Goal: Use online tool/utility: Use online tool/utility

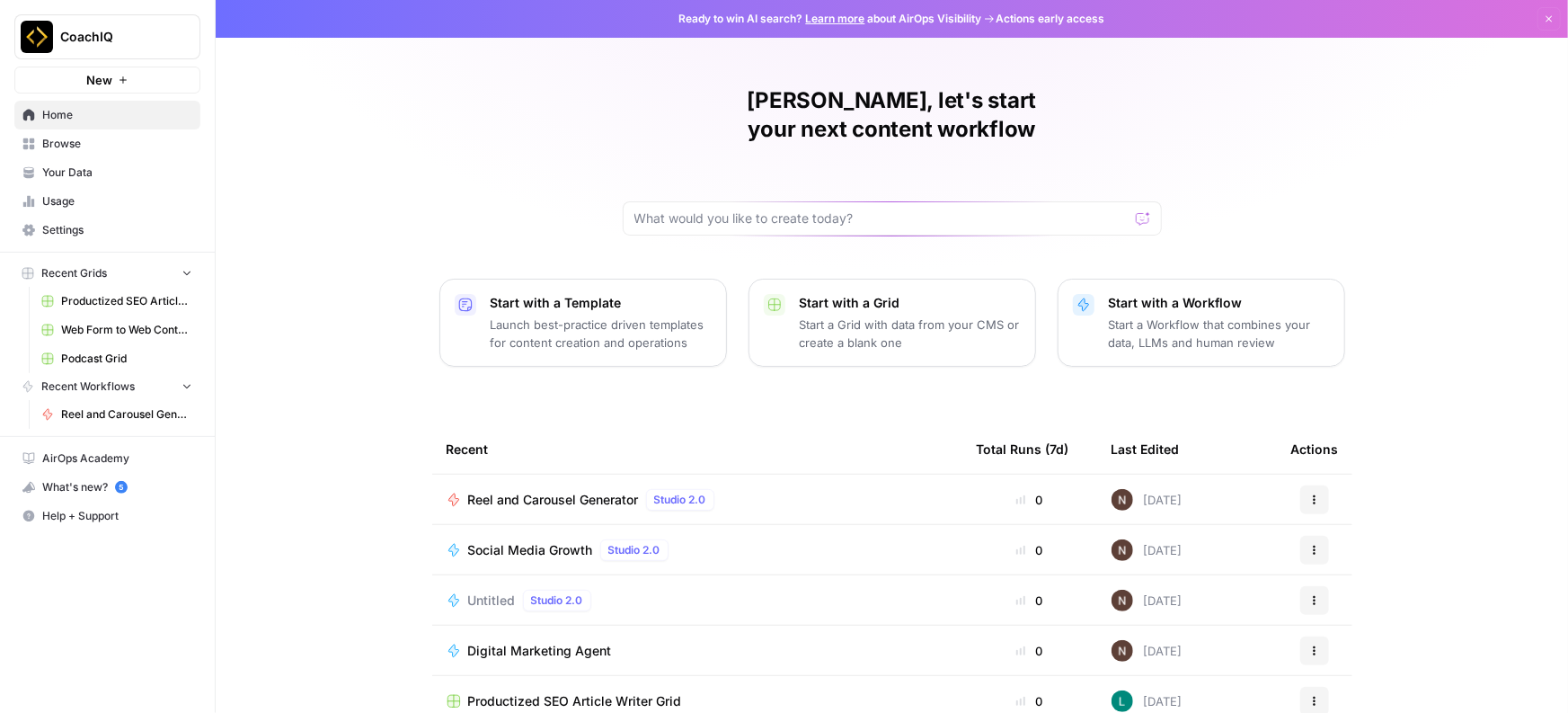
click at [524, 490] on span "Reel and Carousel Generator" at bounding box center [553, 499] width 171 height 18
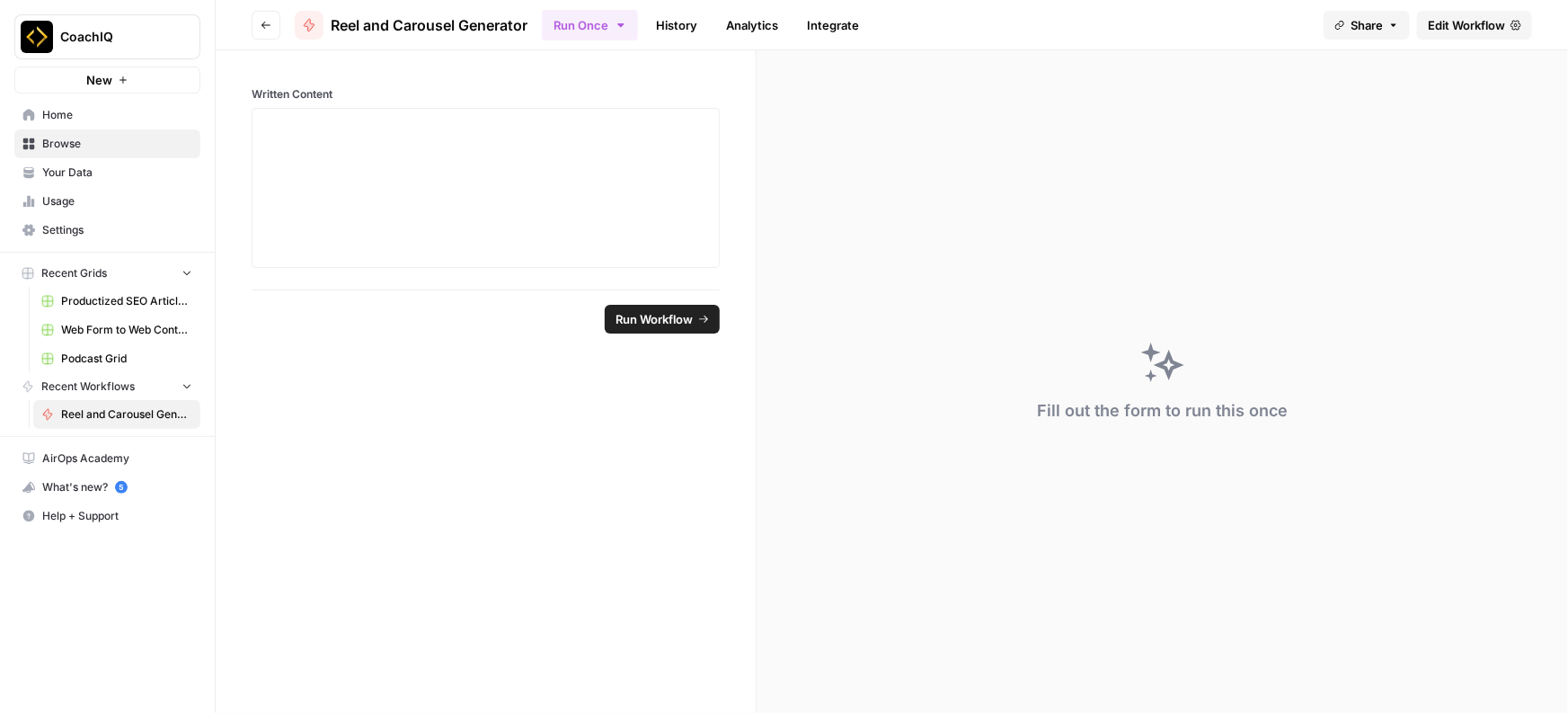
click at [1471, 30] on span "Edit Workflow" at bounding box center [1466, 25] width 77 height 18
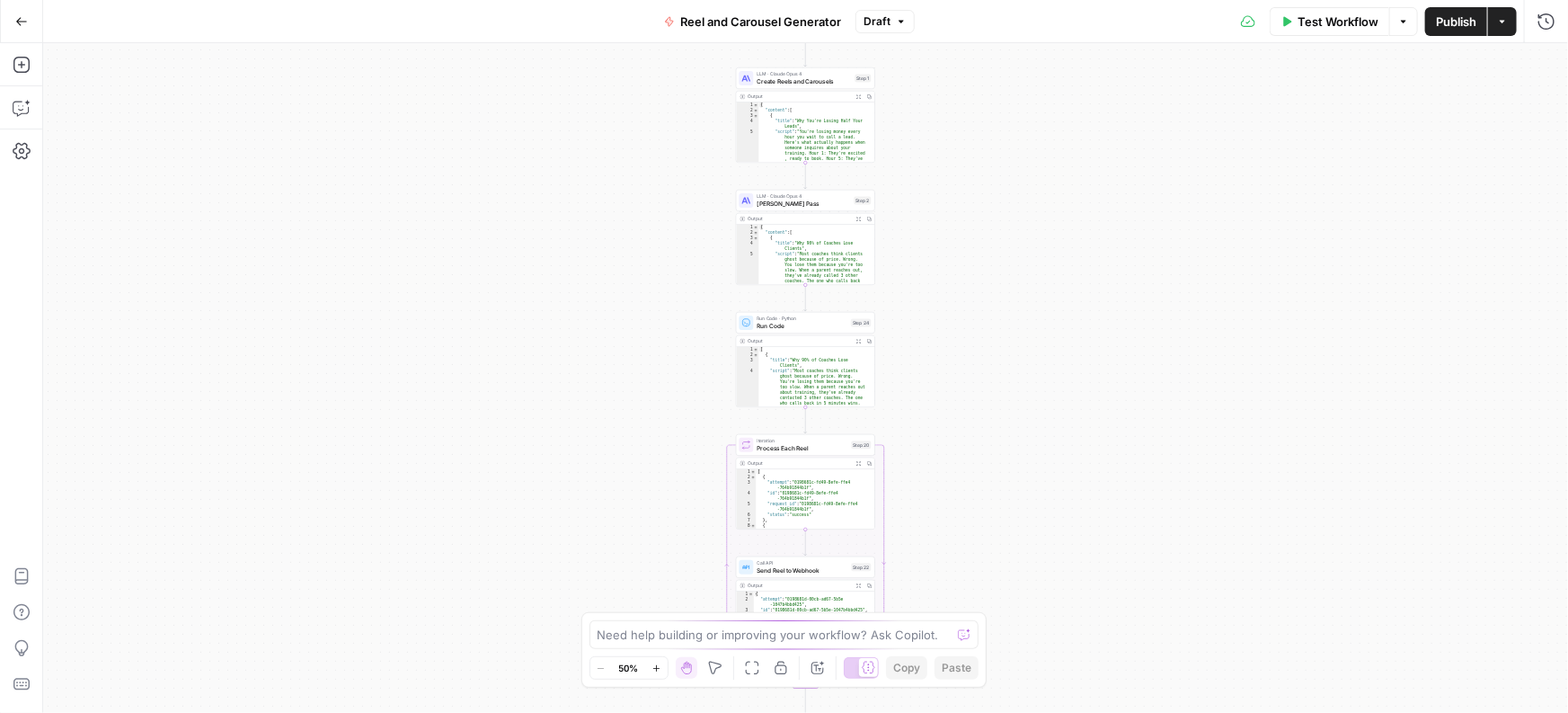
type textarea "*"
click at [796, 235] on div "{ "content" : [ { "title" : "Why 90% of Coaches Lose Clients" , "script" : "Mos…" at bounding box center [814, 287] width 109 height 124
click at [807, 201] on span "[PERSON_NAME] Pass" at bounding box center [803, 205] width 93 height 9
